Goal: Information Seeking & Learning: Learn about a topic

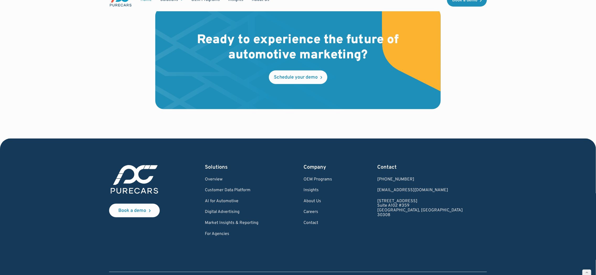
scroll to position [1549, 0]
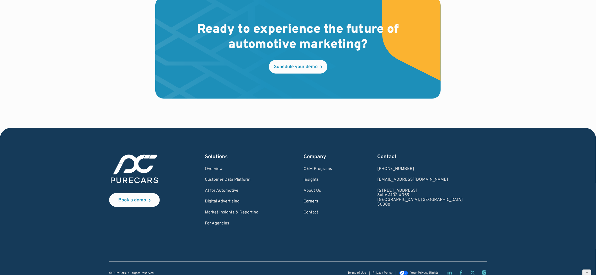
click at [332, 199] on link "Careers" at bounding box center [317, 201] width 29 height 5
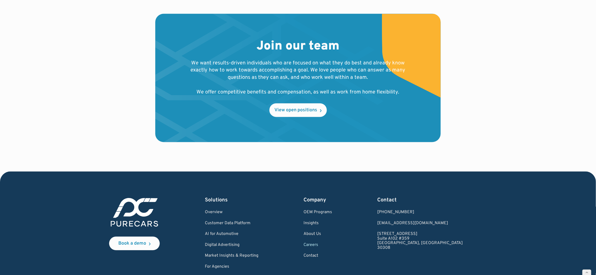
scroll to position [526, 0]
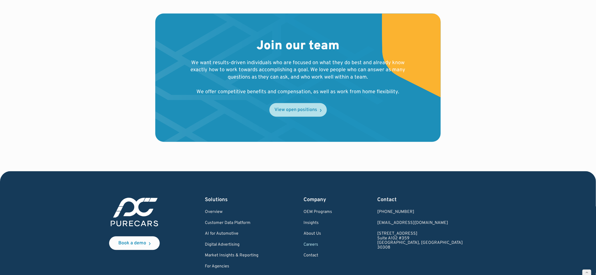
click at [305, 112] on div "View open positions" at bounding box center [295, 110] width 43 height 5
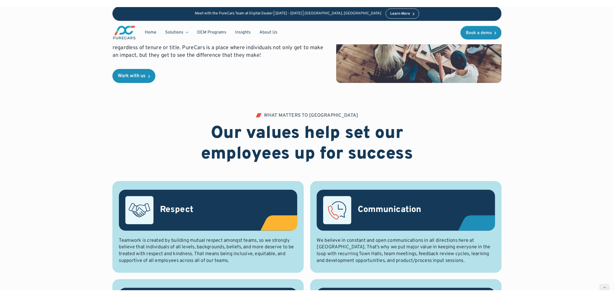
scroll to position [0, 0]
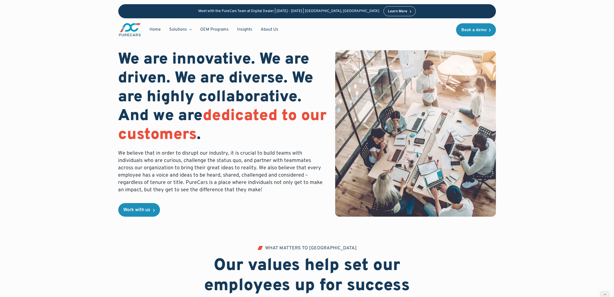
click at [55, 60] on div "We are innovative. We are driven. We are diverse. We are highly collaborative. …" at bounding box center [307, 123] width 552 height 246
click at [388, 10] on div "Learn More" at bounding box center [397, 12] width 19 height 4
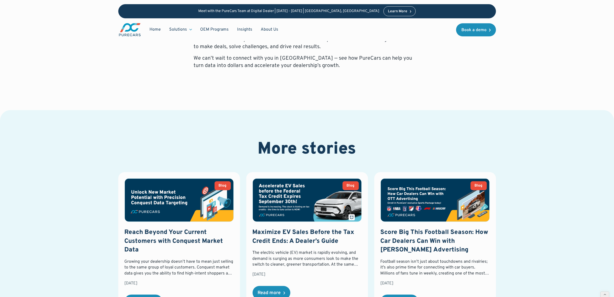
scroll to position [585, 0]
